Goal: Navigation & Orientation: Find specific page/section

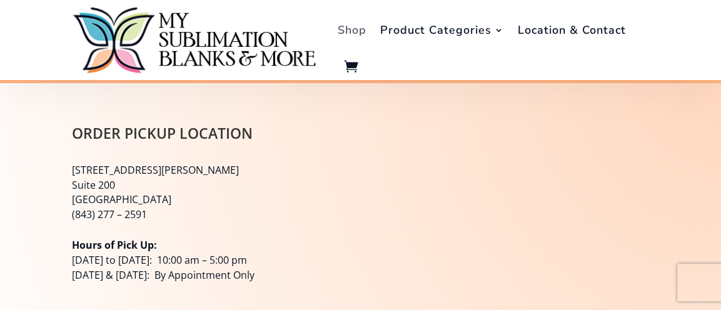
click at [349, 30] on link "Shop" at bounding box center [351, 29] width 29 height 53
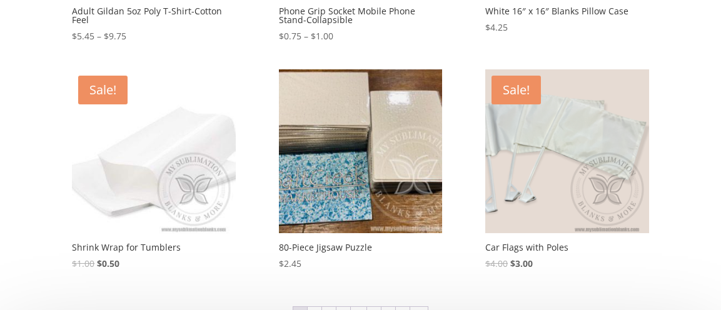
scroll to position [625, 0]
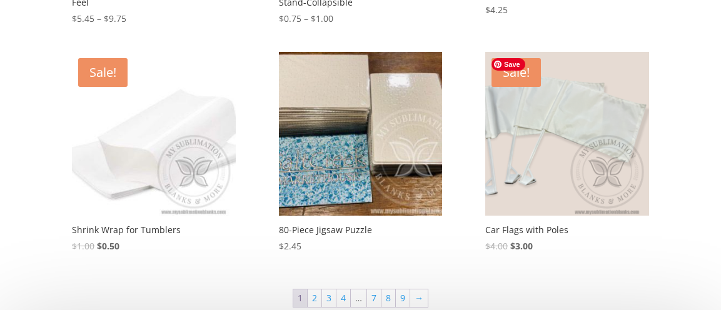
click at [546, 132] on img at bounding box center [567, 134] width 164 height 164
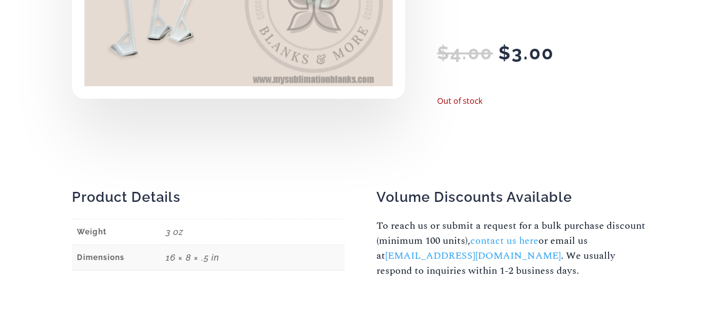
scroll to position [312, 0]
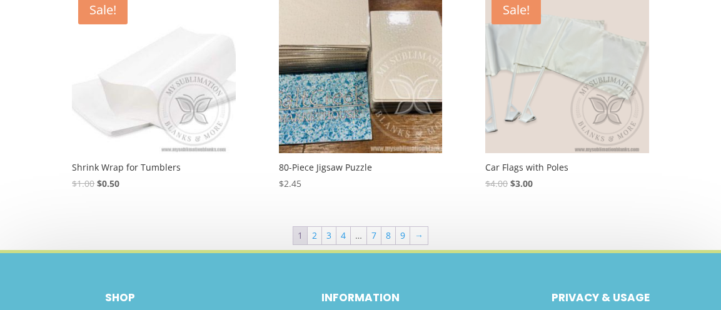
scroll to position [687, 0]
click at [313, 236] on link "2" at bounding box center [314, 235] width 14 height 17
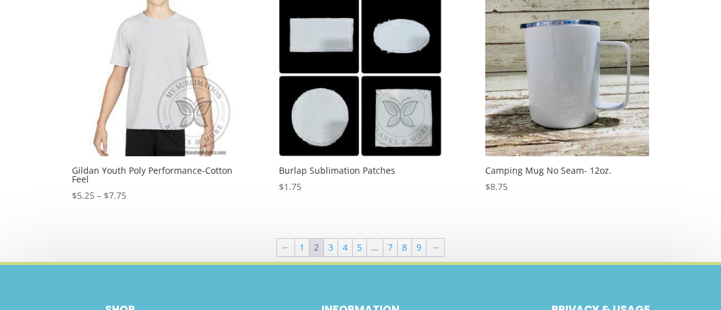
scroll to position [687, 0]
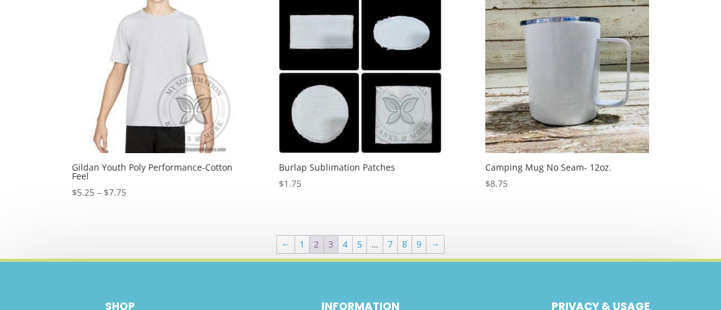
click at [327, 236] on link "3" at bounding box center [331, 244] width 14 height 17
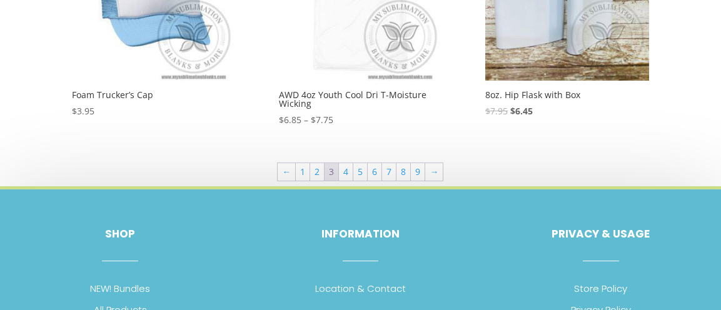
scroll to position [812, 0]
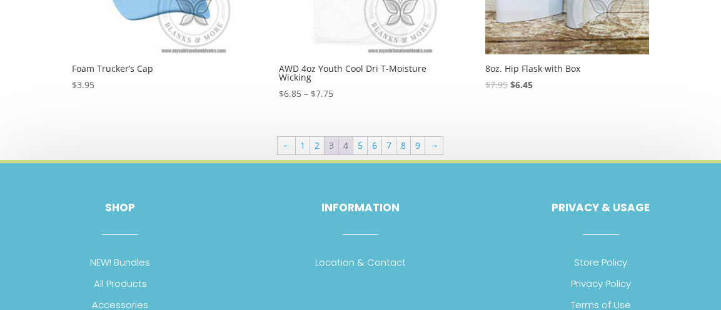
click at [340, 148] on link "4" at bounding box center [346, 145] width 14 height 17
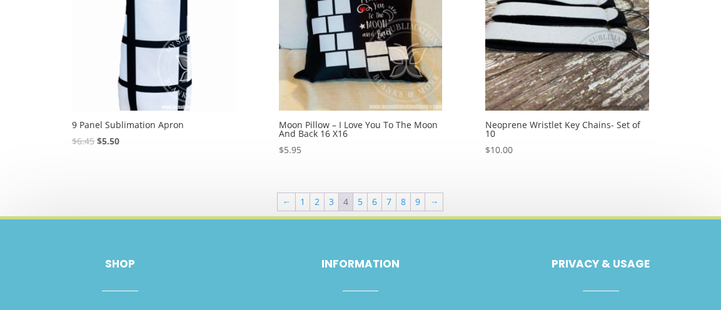
scroll to position [750, 0]
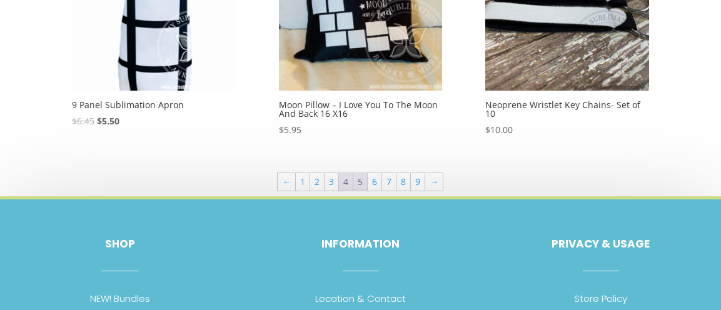
click at [362, 181] on link "5" at bounding box center [360, 181] width 14 height 17
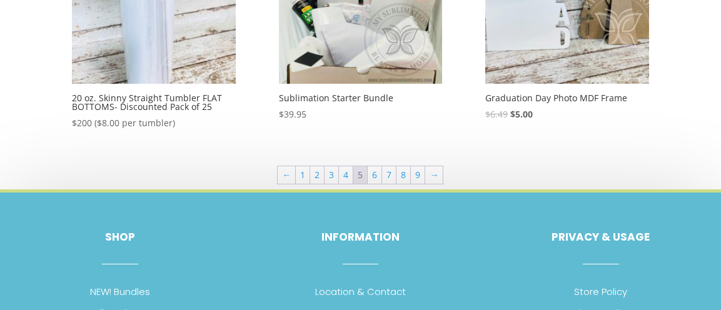
scroll to position [812, 0]
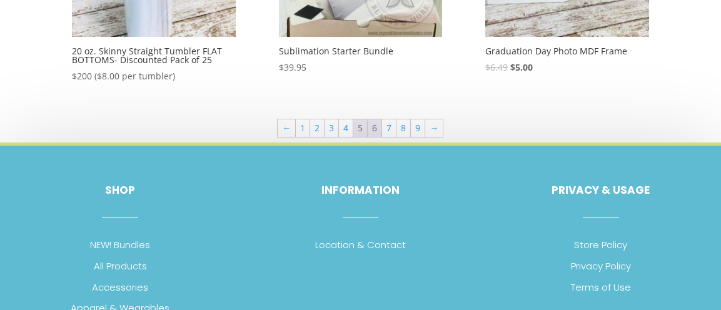
click at [377, 119] on link "6" at bounding box center [374, 127] width 14 height 17
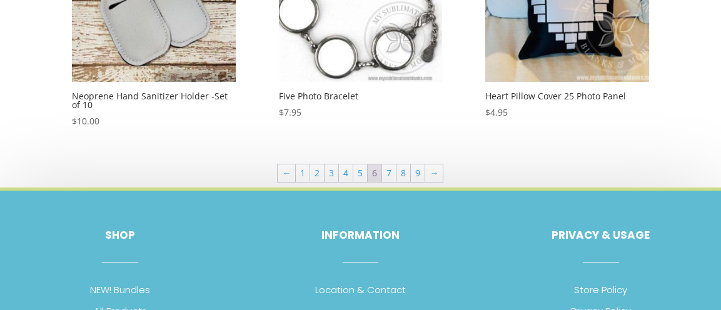
scroll to position [812, 0]
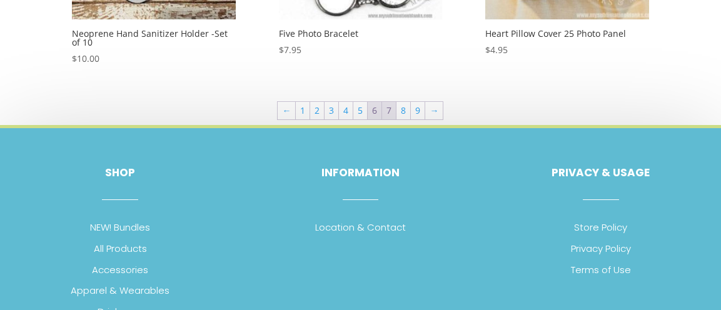
click at [389, 114] on link "7" at bounding box center [389, 110] width 14 height 17
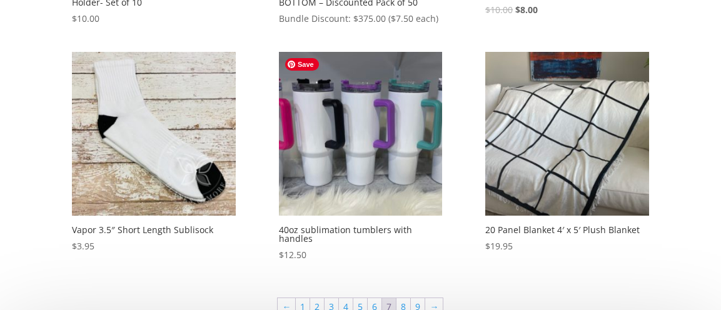
scroll to position [750, 0]
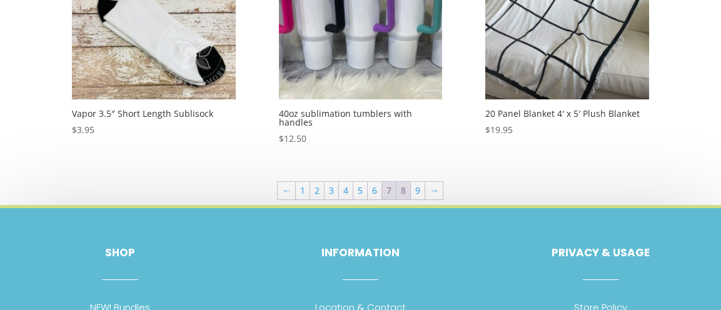
click at [400, 182] on link "8" at bounding box center [403, 190] width 14 height 17
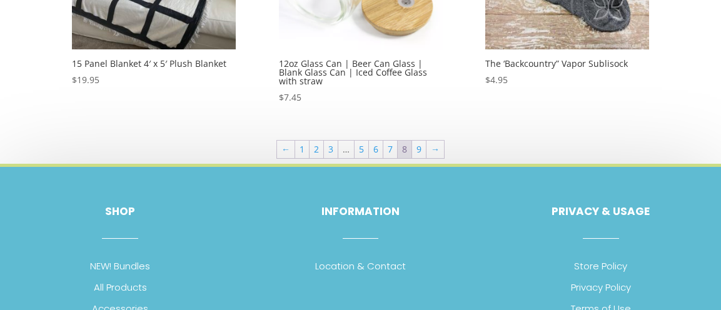
scroll to position [812, 0]
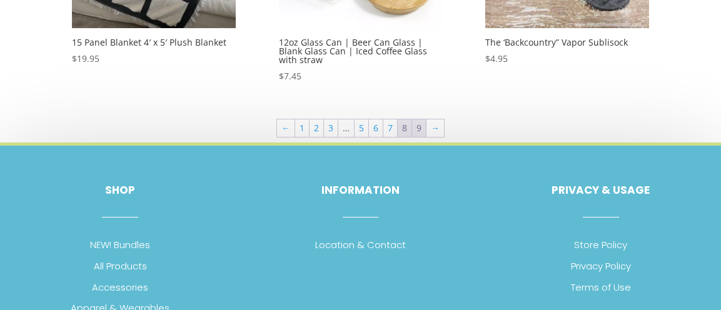
click at [420, 122] on link "9" at bounding box center [419, 127] width 14 height 17
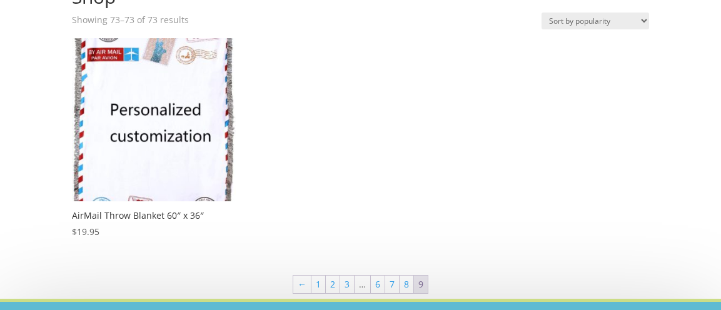
scroll to position [250, 0]
